Goal: Information Seeking & Learning: Learn about a topic

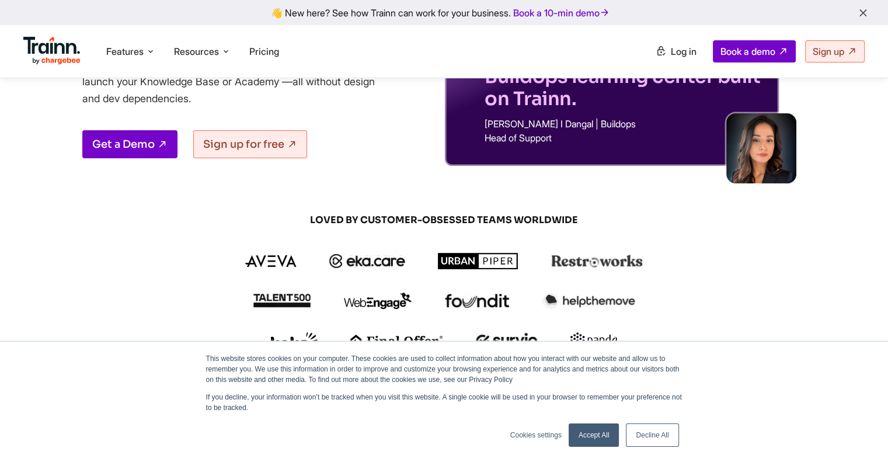
scroll to position [117, 0]
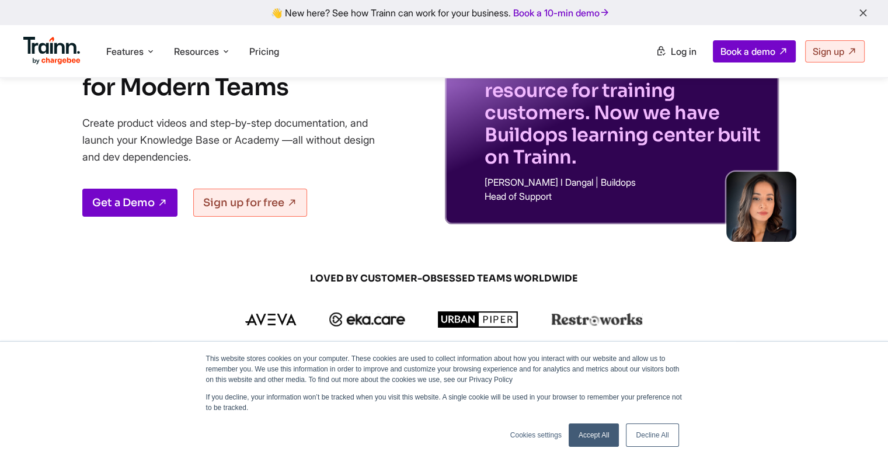
click at [595, 442] on link "Accept All" at bounding box center [594, 434] width 51 height 23
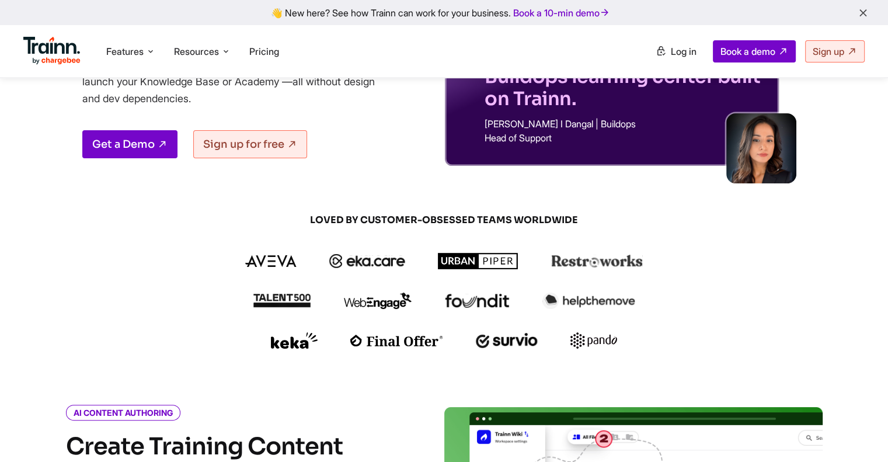
scroll to position [0, 0]
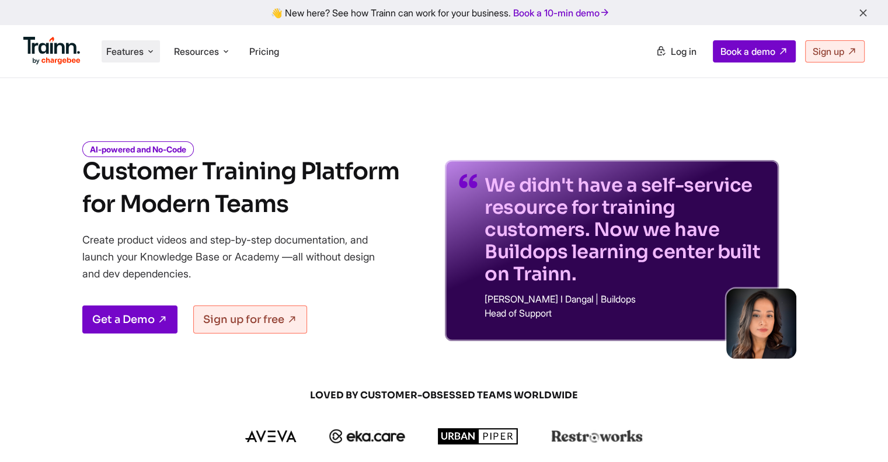
click at [128, 48] on span "Features" at bounding box center [124, 51] width 37 height 13
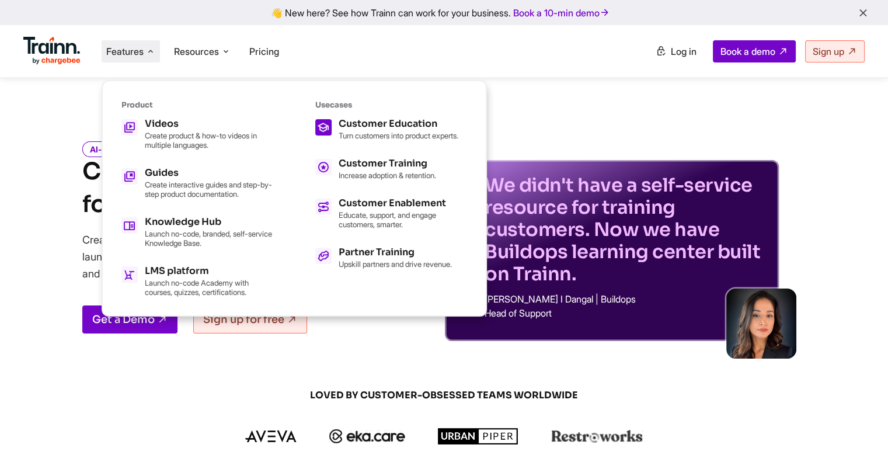
click at [407, 120] on div "Customer Education" at bounding box center [399, 123] width 120 height 9
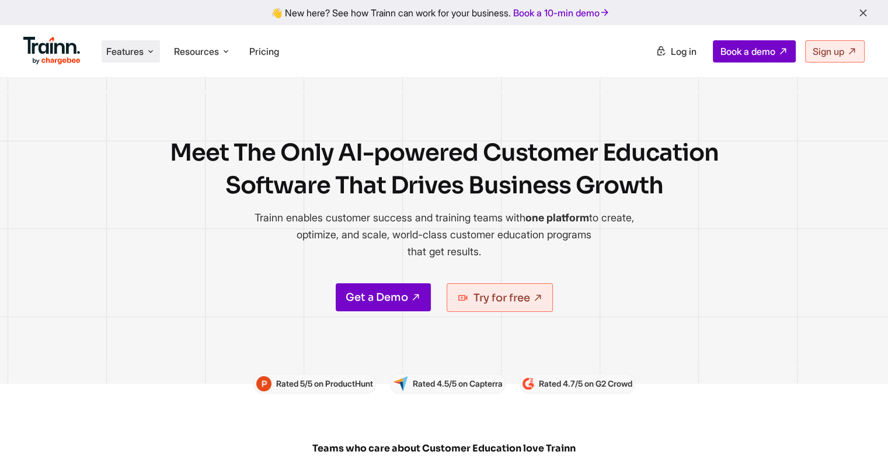
click at [141, 53] on span "Features" at bounding box center [124, 51] width 37 height 13
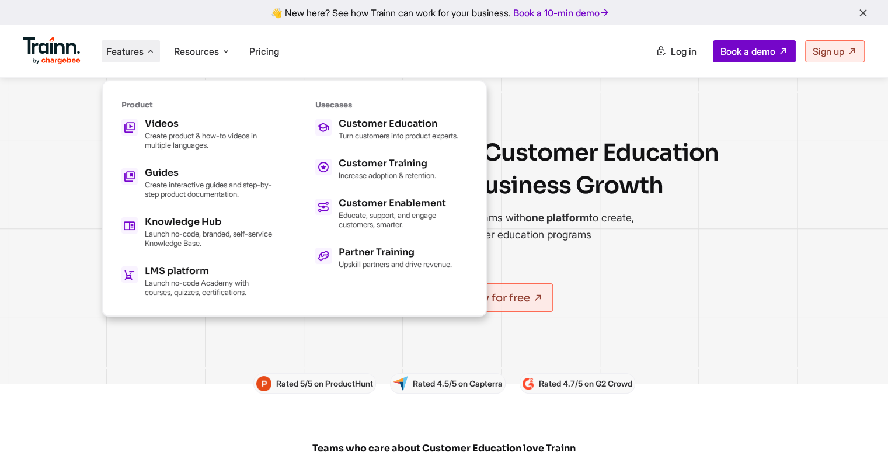
click at [205, 333] on div "Meet The Only AI-powered Customer Education Software That Drives Business Growt…" at bounding box center [444, 230] width 888 height 305
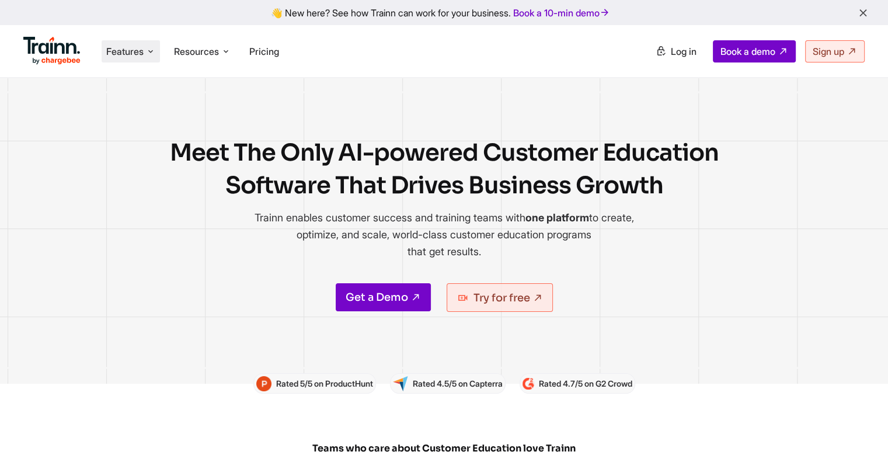
scroll to position [58, 0]
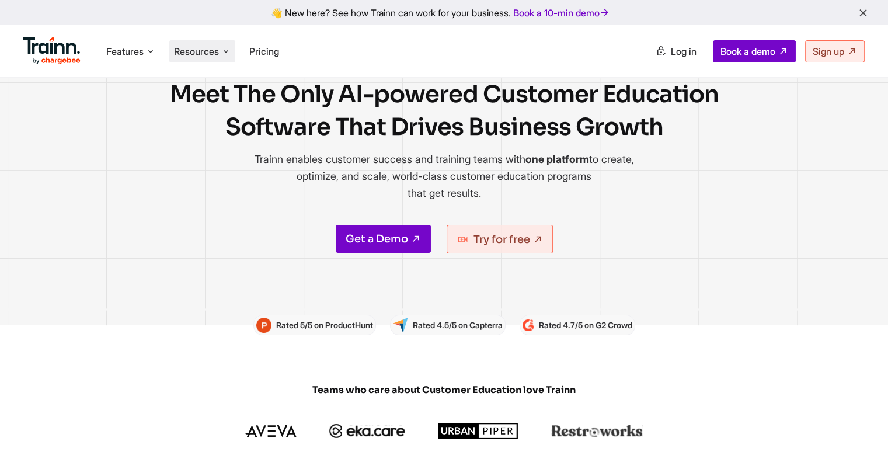
click at [201, 48] on span "Resources" at bounding box center [196, 51] width 45 height 13
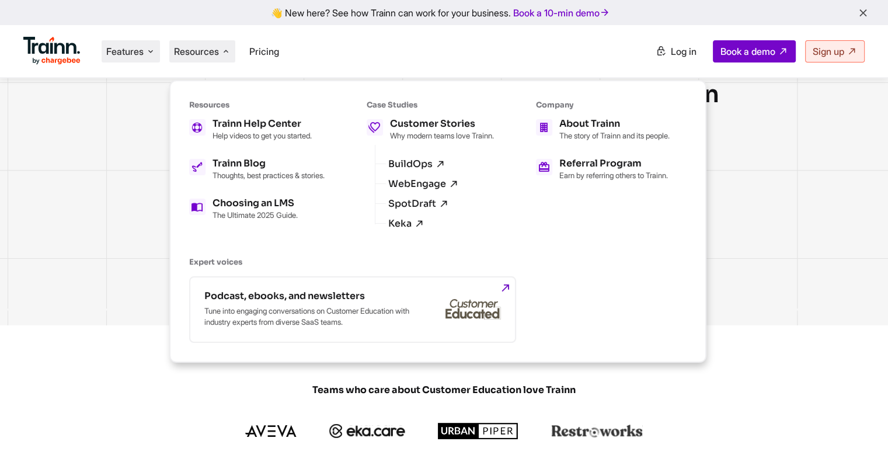
click at [136, 54] on span "Features" at bounding box center [124, 51] width 37 height 13
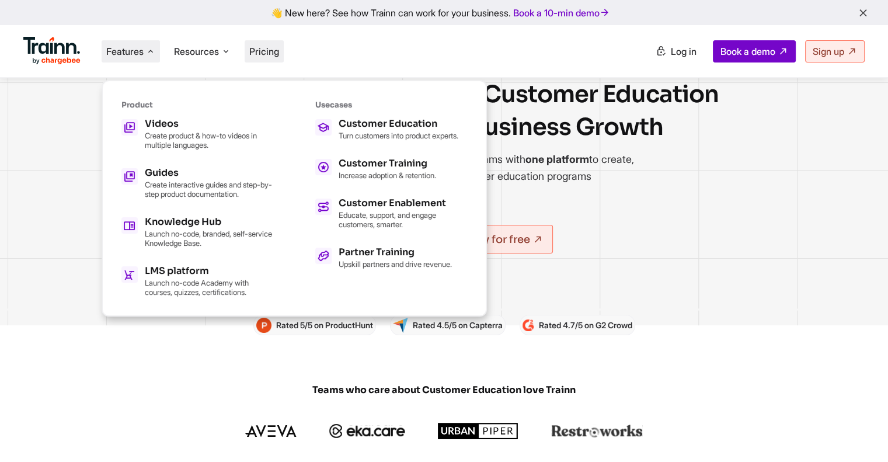
click at [272, 53] on span "Pricing" at bounding box center [264, 52] width 30 height 12
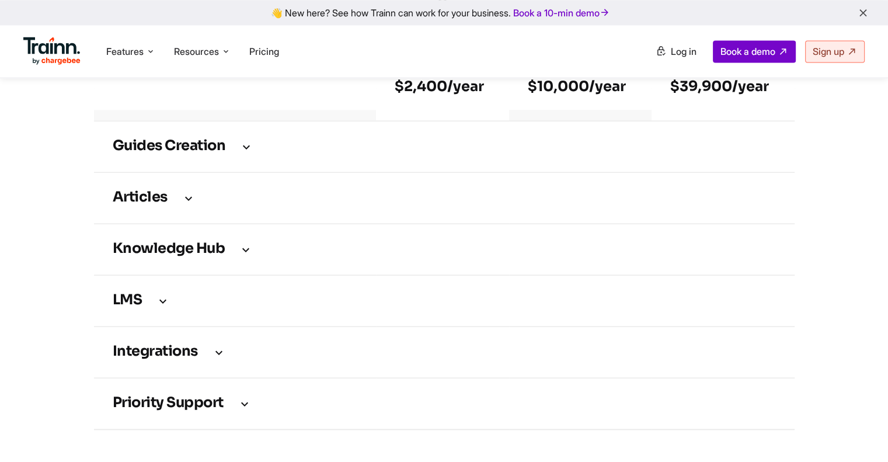
scroll to position [1577, 0]
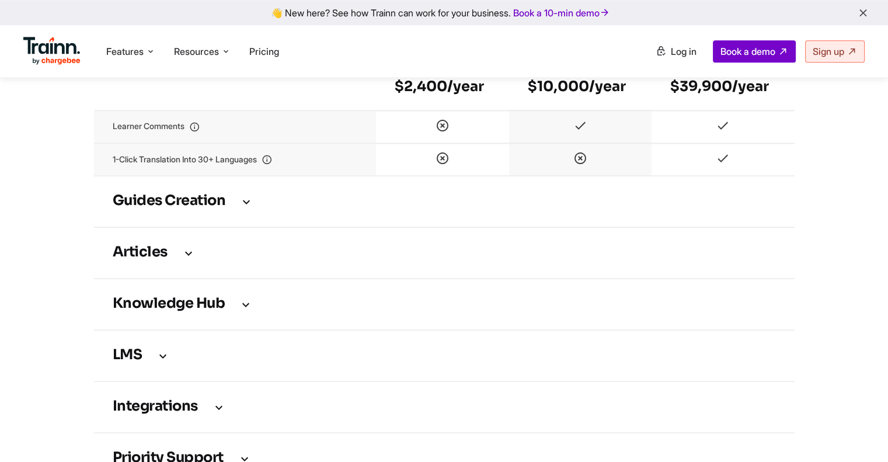
click at [185, 208] on h3 "Guides creation" at bounding box center [445, 201] width 664 height 13
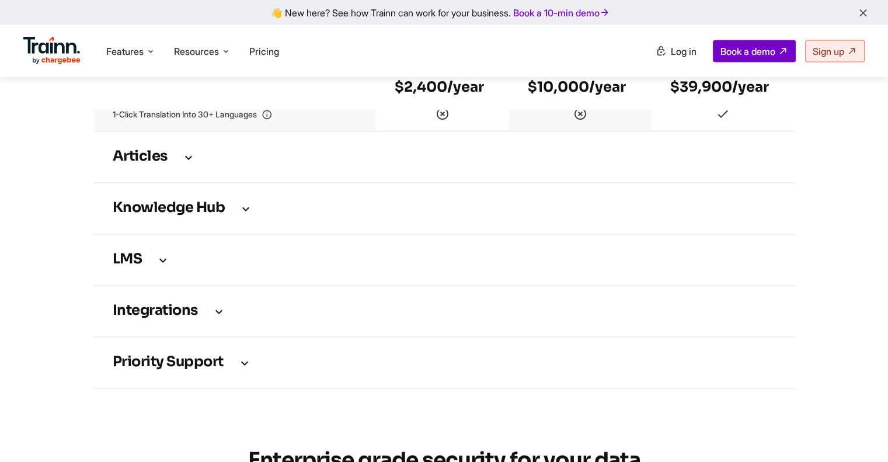
scroll to position [2278, 0]
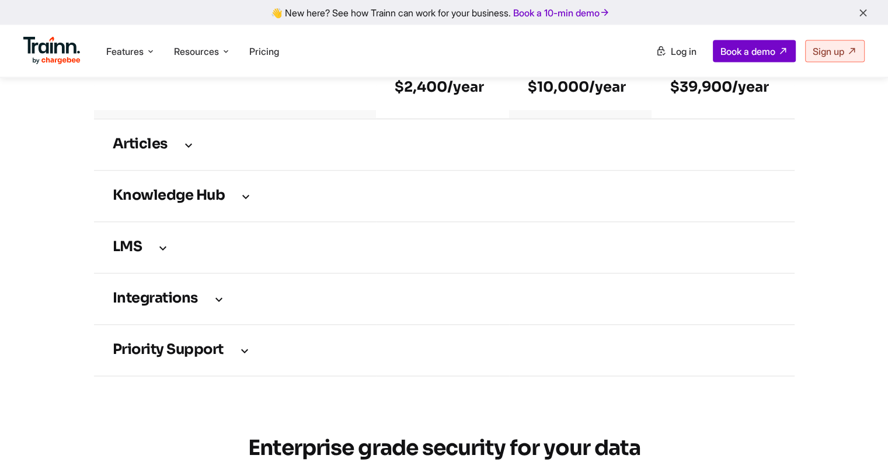
click at [152, 171] on td "Articles" at bounding box center [444, 144] width 701 height 51
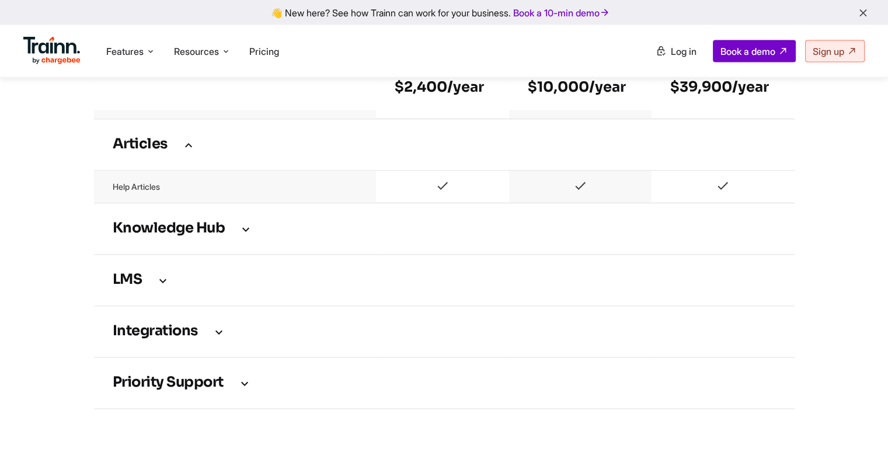
click at [135, 151] on h3 "Articles" at bounding box center [445, 144] width 664 height 13
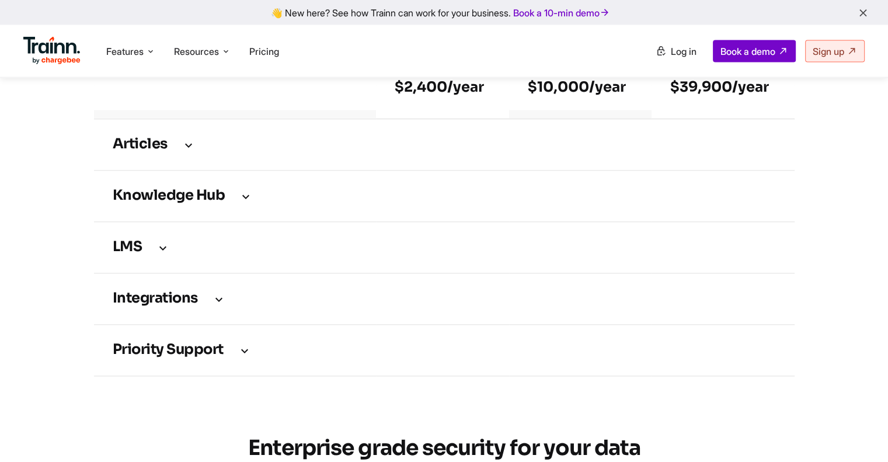
click at [149, 203] on h3 "Knowledge Hub" at bounding box center [445, 196] width 664 height 13
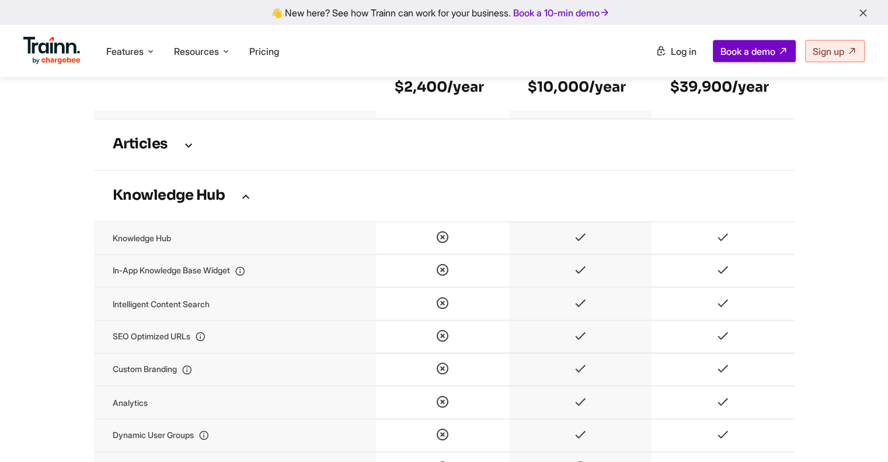
click at [151, 203] on h3 "Knowledge Hub" at bounding box center [445, 196] width 664 height 13
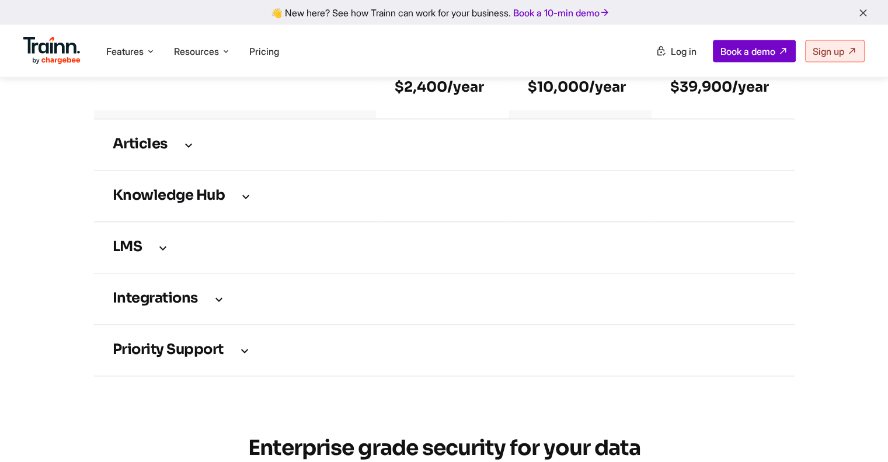
scroll to position [2336, 0]
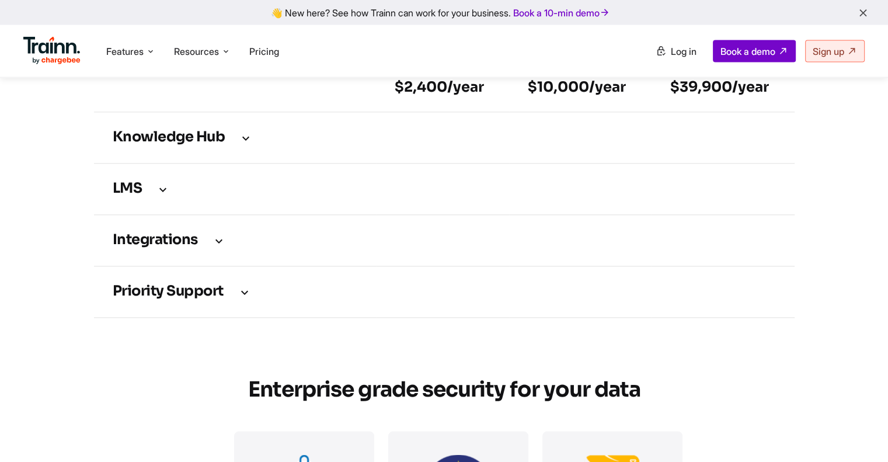
click at [161, 247] on h3 "Integrations" at bounding box center [445, 240] width 664 height 13
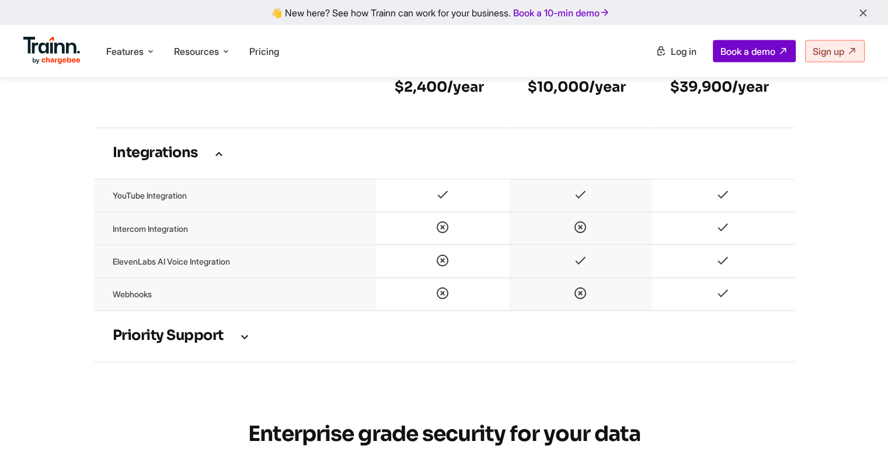
scroll to position [2453, 0]
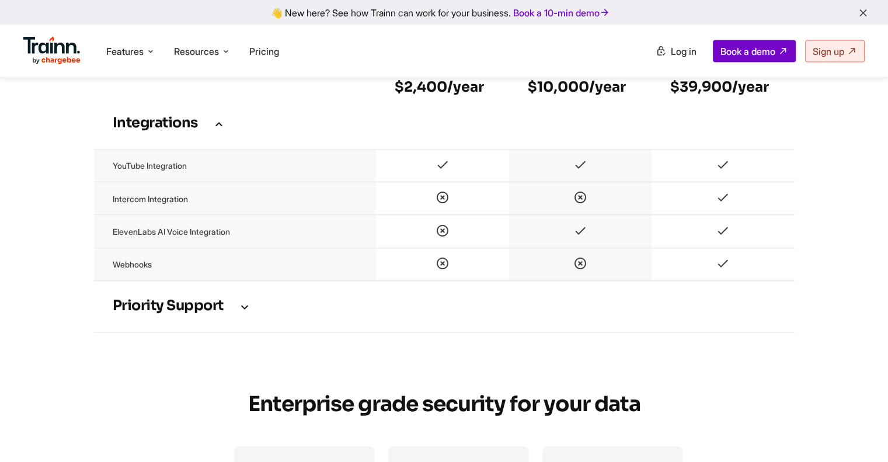
click at [178, 130] on h3 "Integrations" at bounding box center [445, 123] width 664 height 13
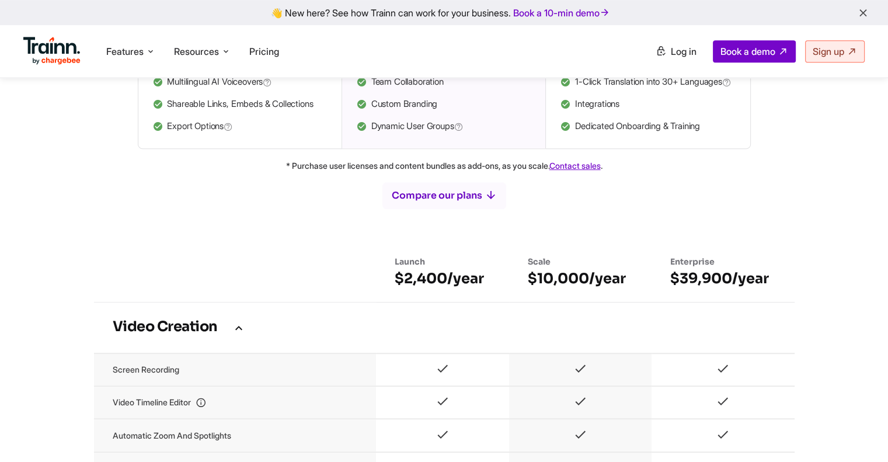
scroll to position [584, 0]
